Goal: Information Seeking & Learning: Learn about a topic

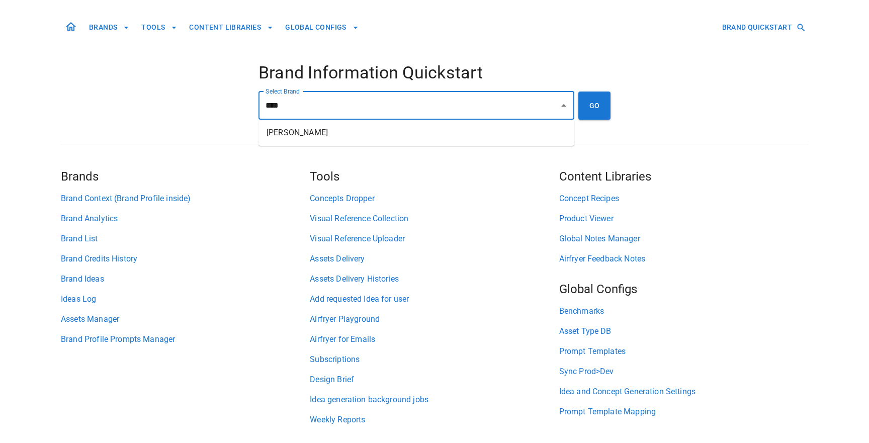
click at [414, 130] on li "[PERSON_NAME]" at bounding box center [417, 133] width 316 height 18
type input "**********"
click at [590, 113] on button "GO" at bounding box center [595, 106] width 32 height 28
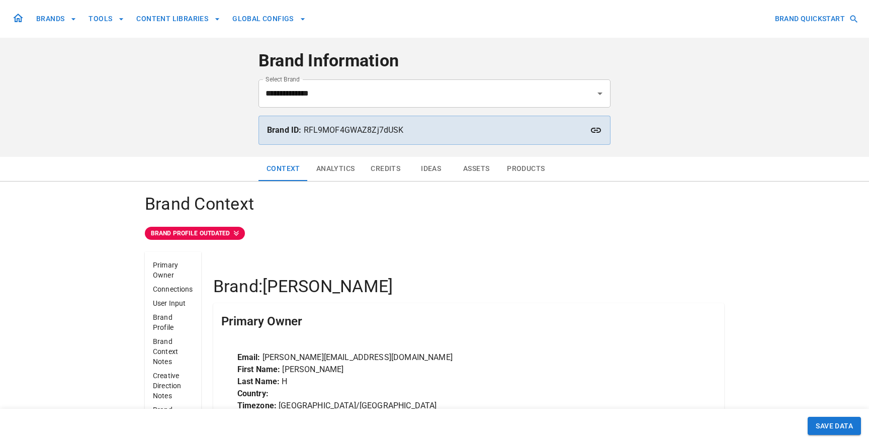
click at [473, 173] on button "Assets" at bounding box center [476, 169] width 45 height 24
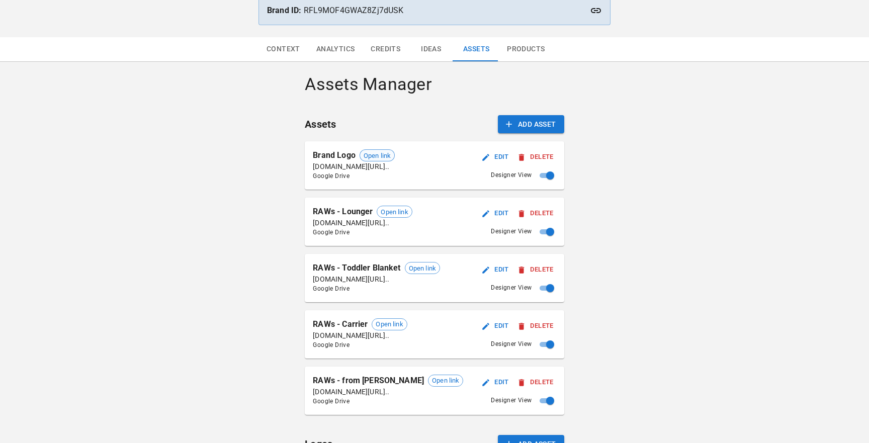
scroll to position [122, 0]
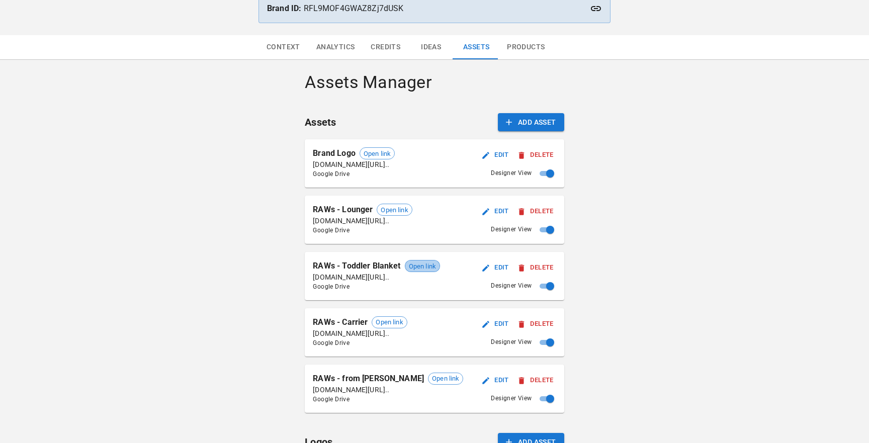
click at [428, 270] on span "Open link" at bounding box center [423, 267] width 34 height 10
click at [421, 266] on span "Open link" at bounding box center [423, 267] width 34 height 10
click at [389, 212] on span "Open link" at bounding box center [394, 210] width 34 height 10
click at [381, 322] on span "Open link" at bounding box center [389, 322] width 34 height 10
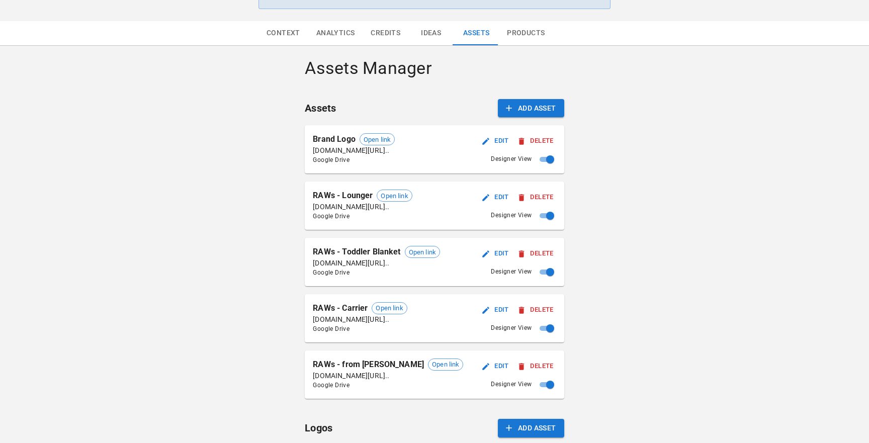
scroll to position [142, 0]
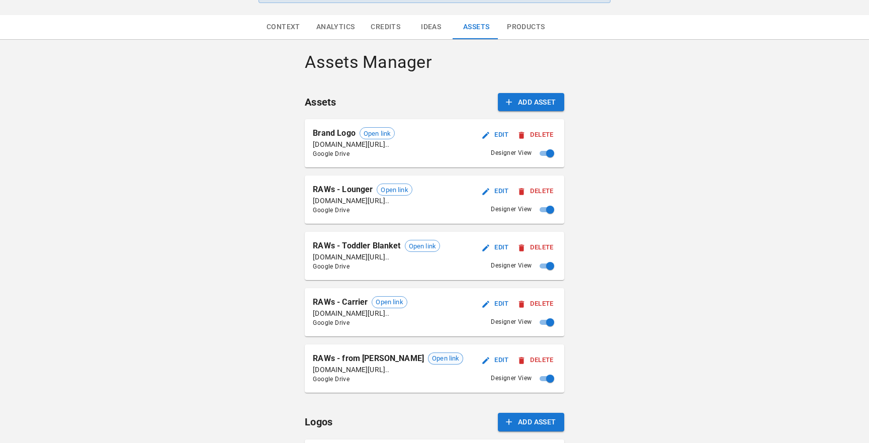
click at [437, 361] on span "Open link" at bounding box center [446, 359] width 34 height 10
